Goal: Information Seeking & Learning: Find specific fact

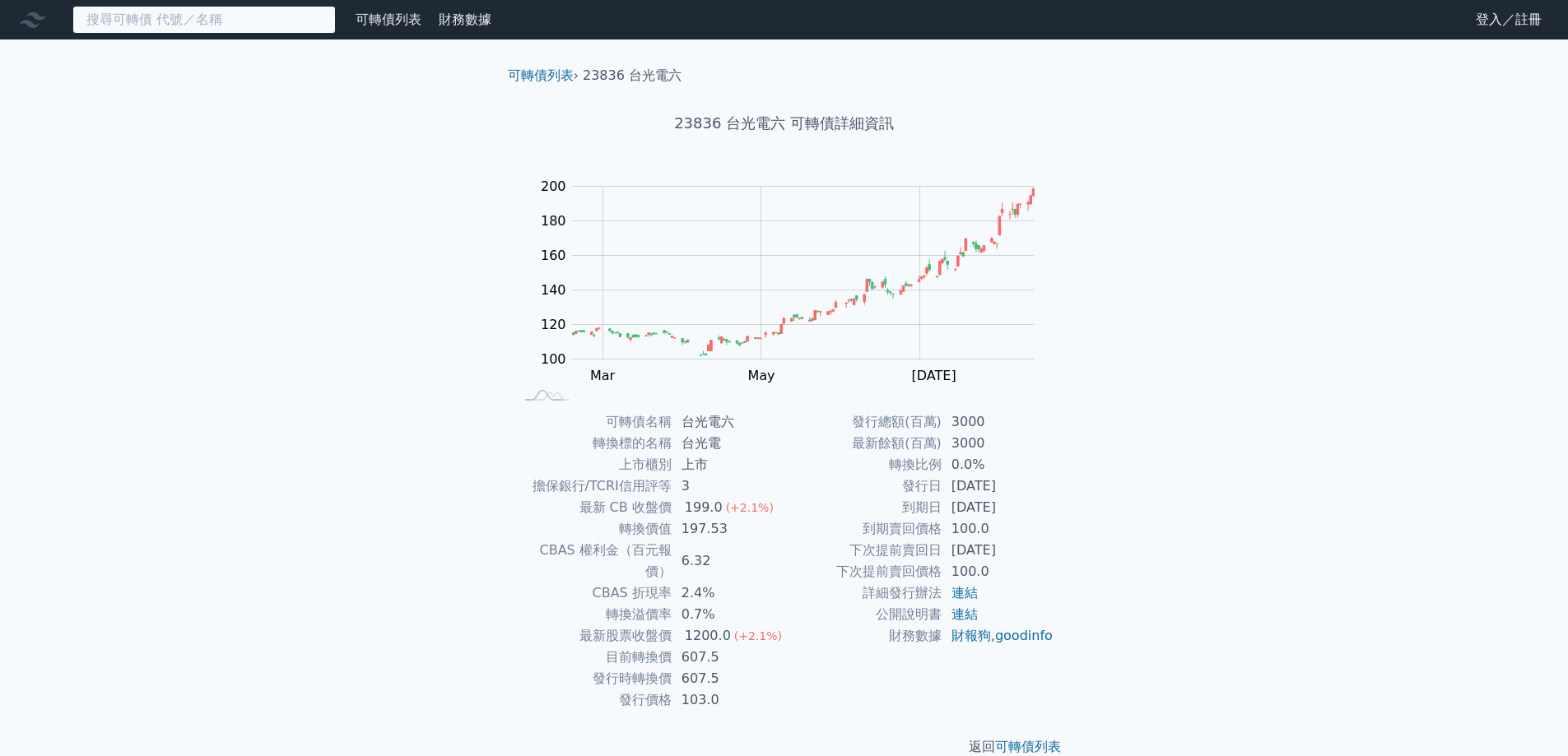
click at [239, 21] on input at bounding box center [204, 20] width 263 height 28
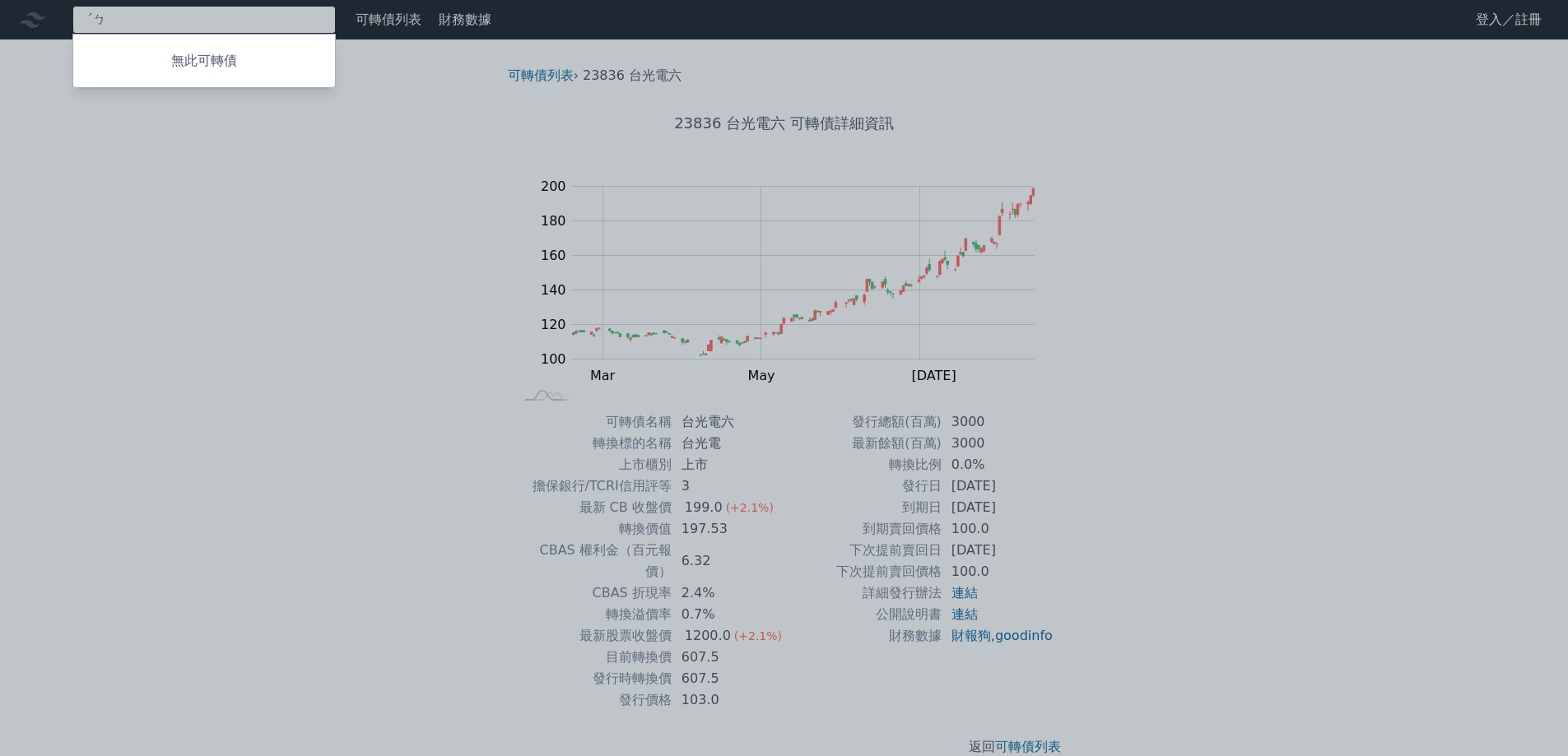
type input "ˊ"
type input "6175"
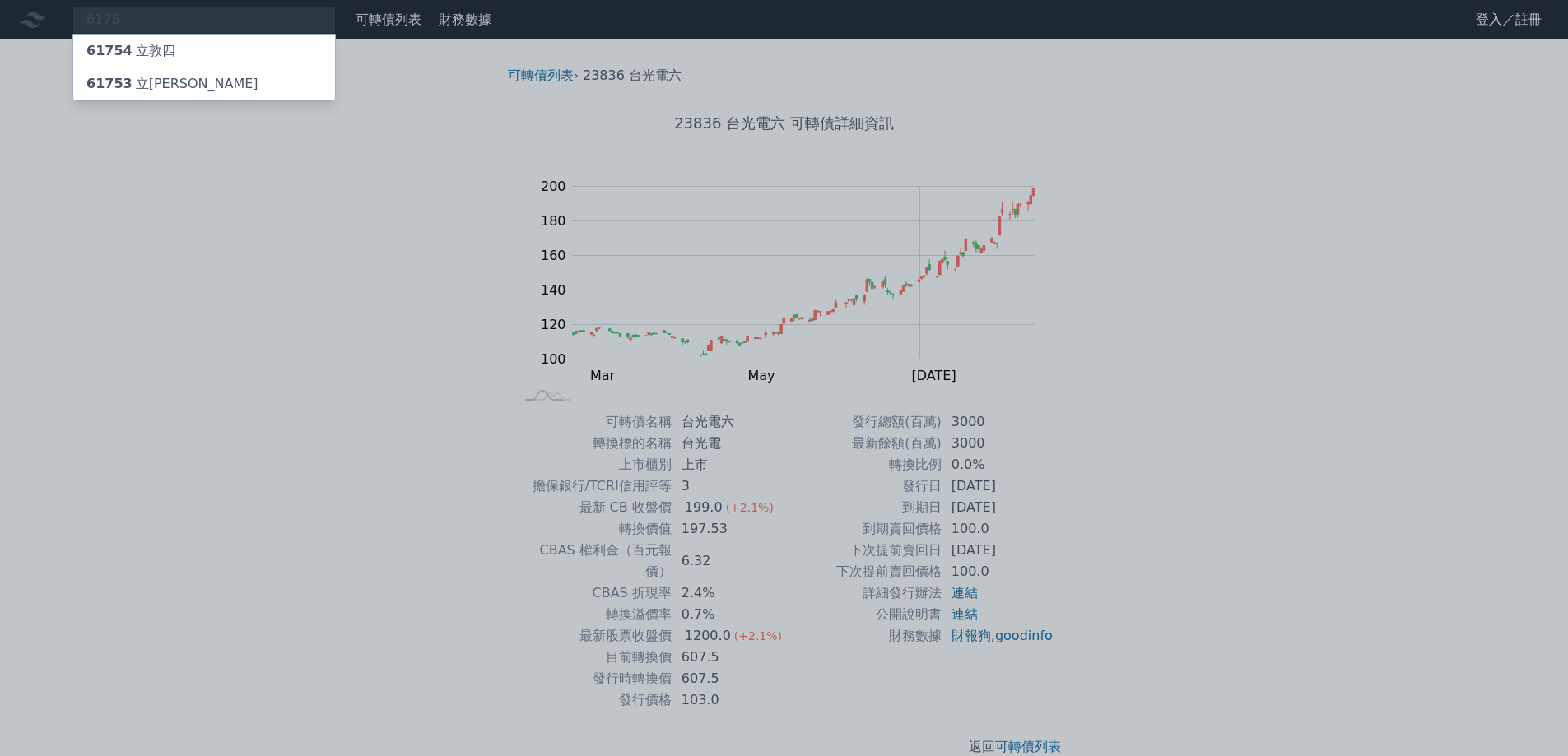
click at [126, 51] on span "61754" at bounding box center [109, 50] width 46 height 16
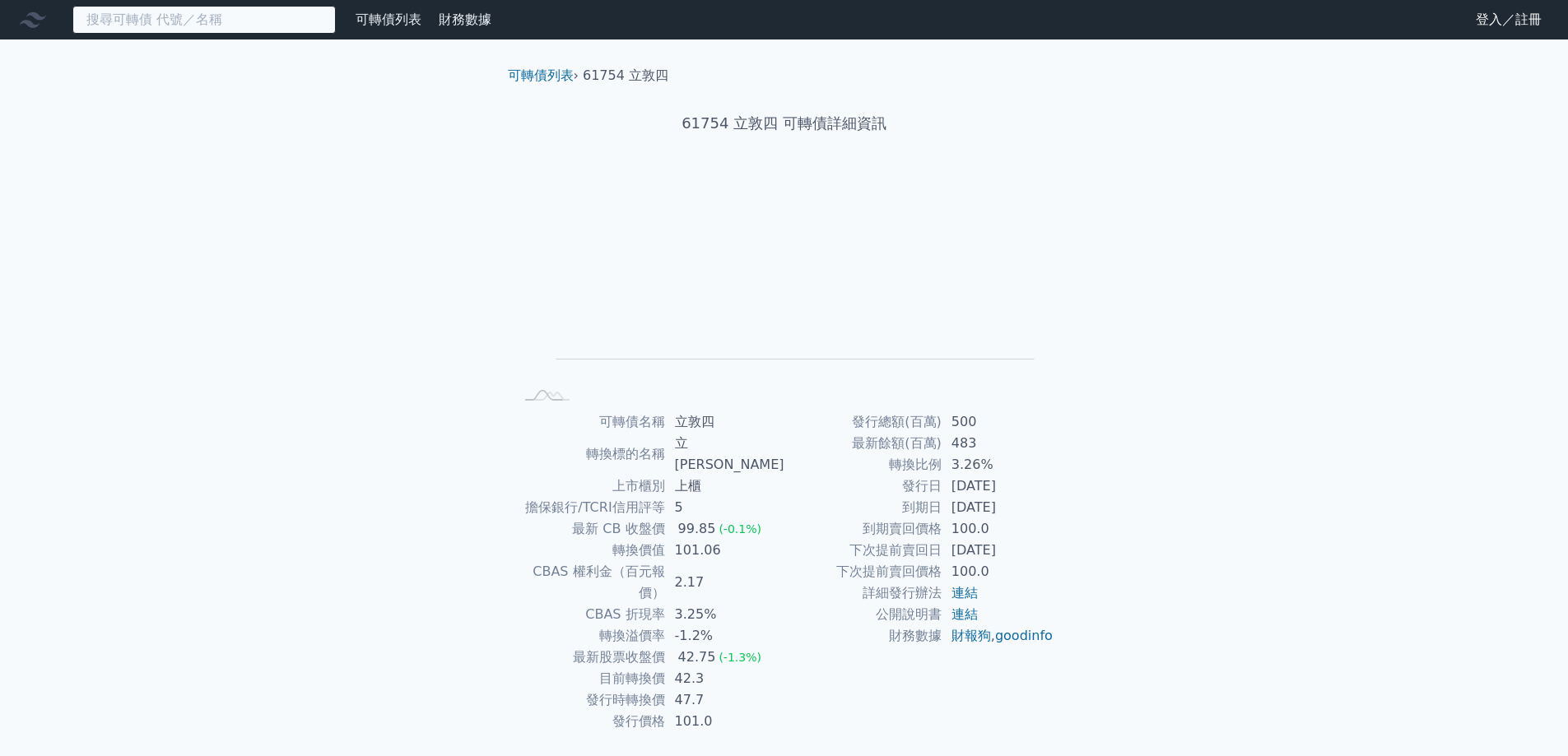
click at [135, 18] on input at bounding box center [204, 20] width 263 height 28
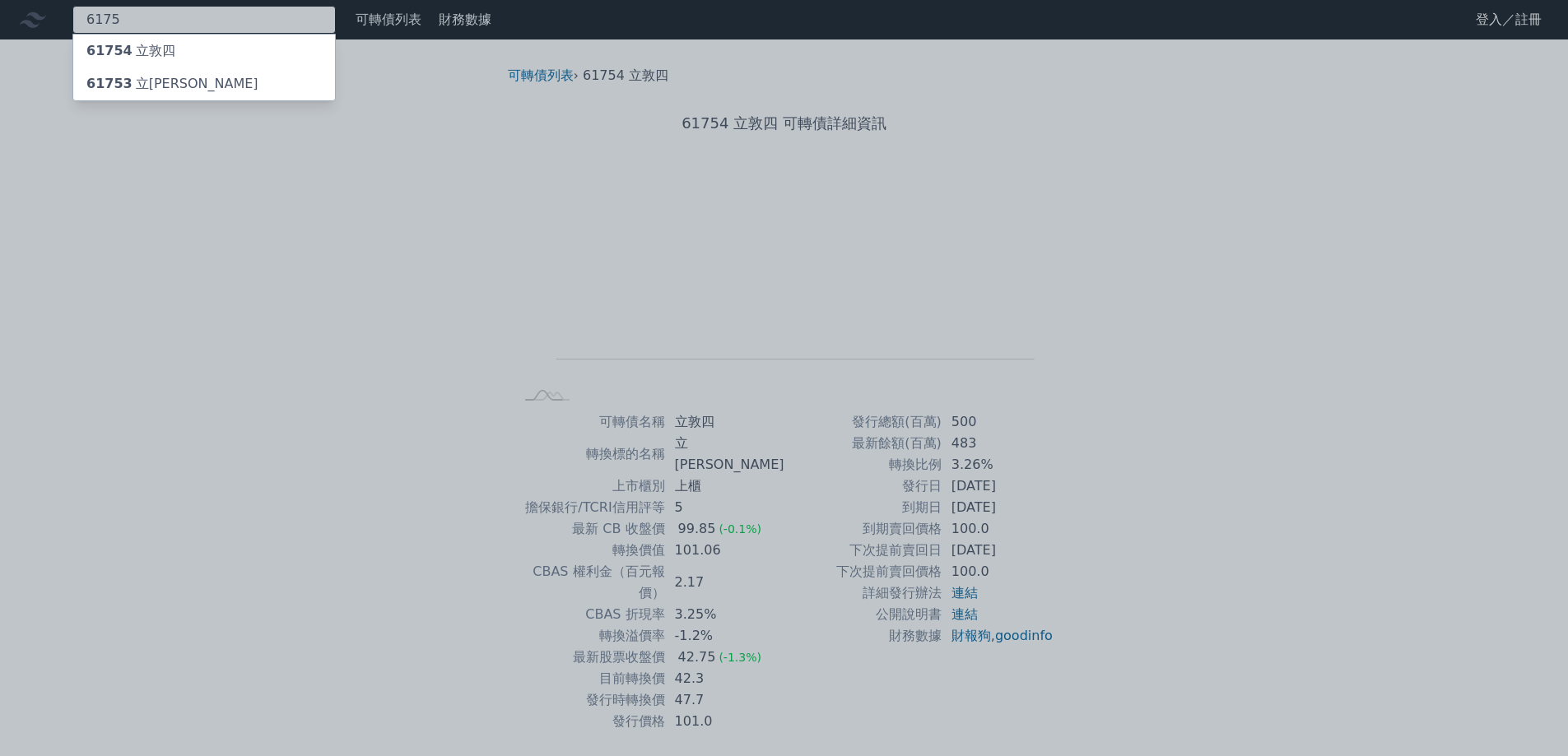
type input "6175"
click at [150, 77] on div "61753 立[PERSON_NAME]" at bounding box center [172, 84] width 172 height 20
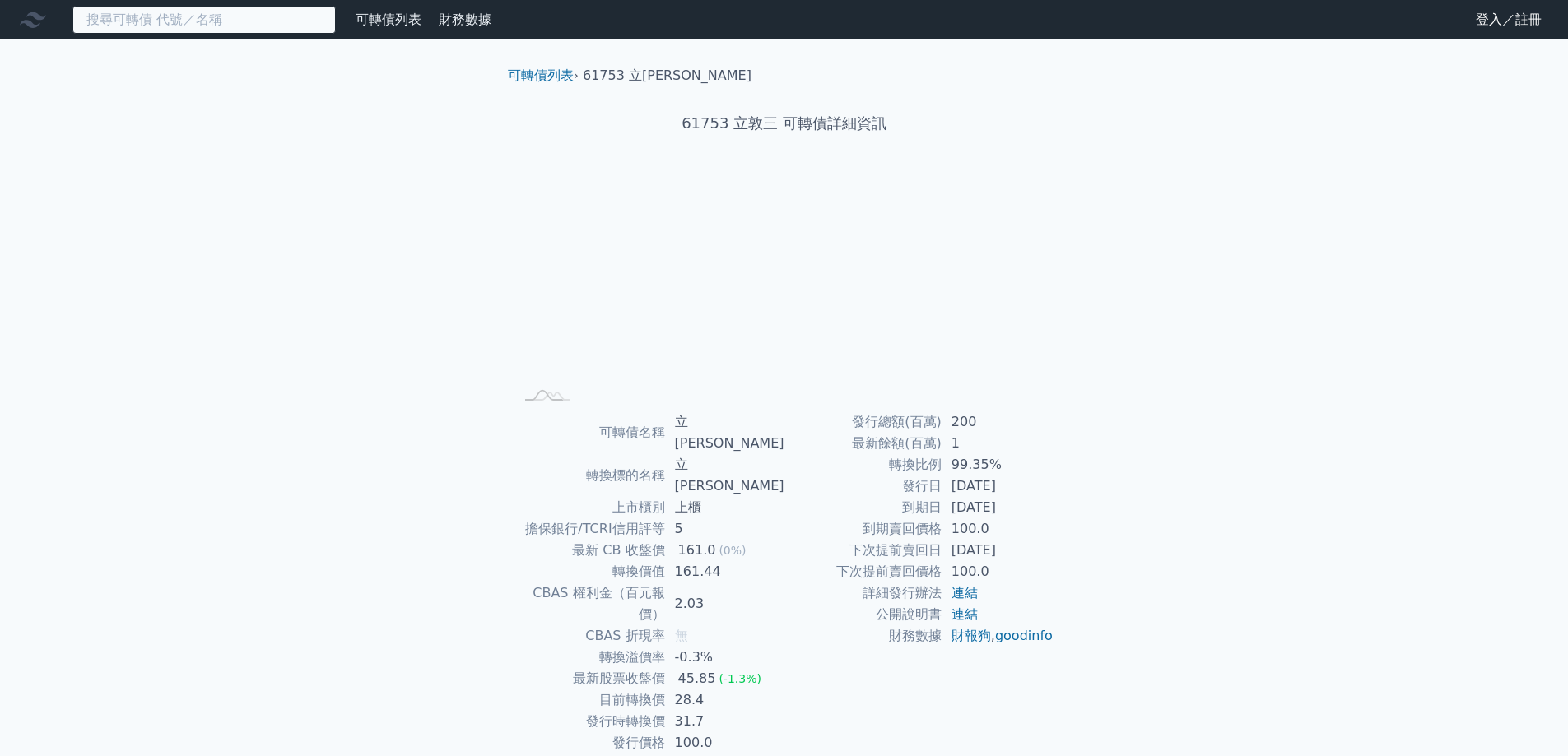
click at [152, 18] on input at bounding box center [204, 20] width 263 height 28
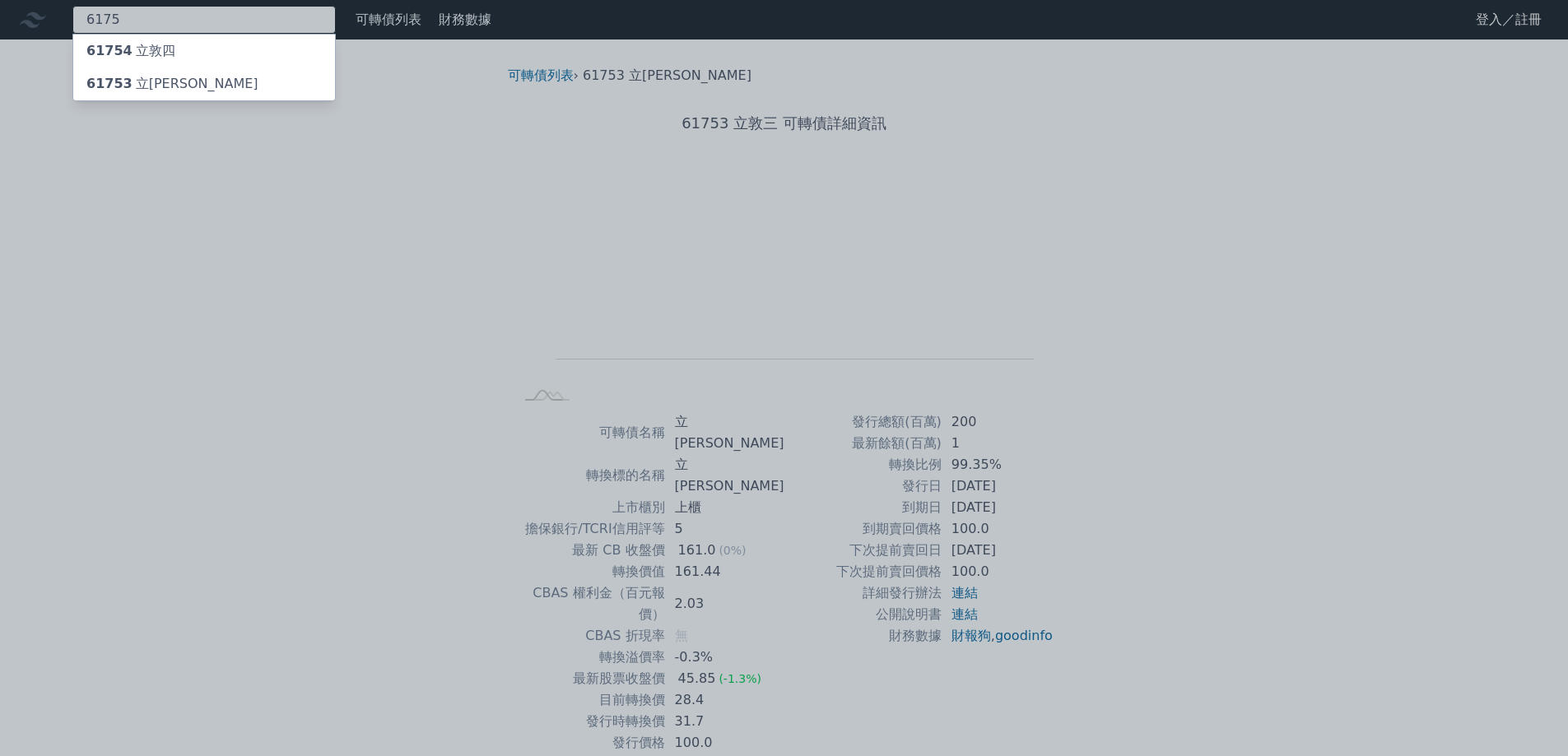
type input "6175"
click at [159, 49] on div "61754 立敦四" at bounding box center [131, 51] width 89 height 20
